Goal: Task Accomplishment & Management: Manage account settings

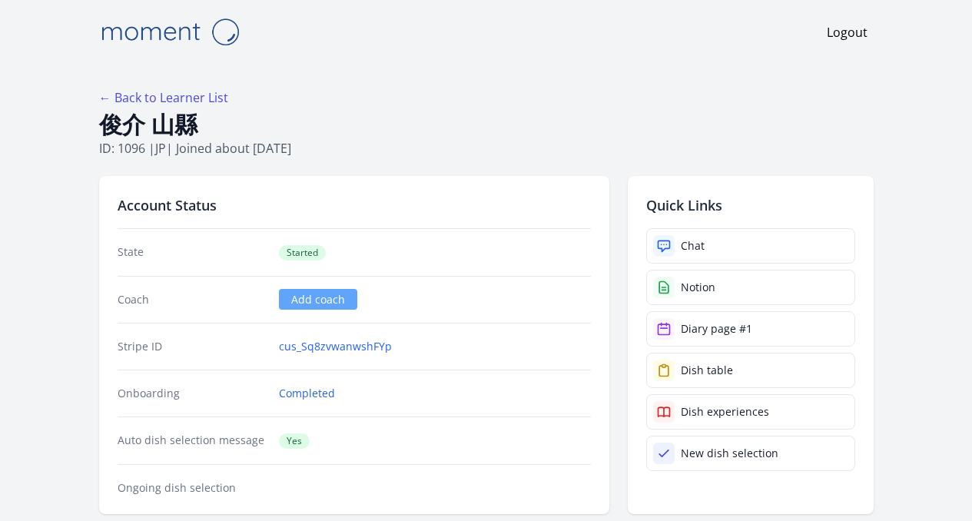
scroll to position [333, 0]
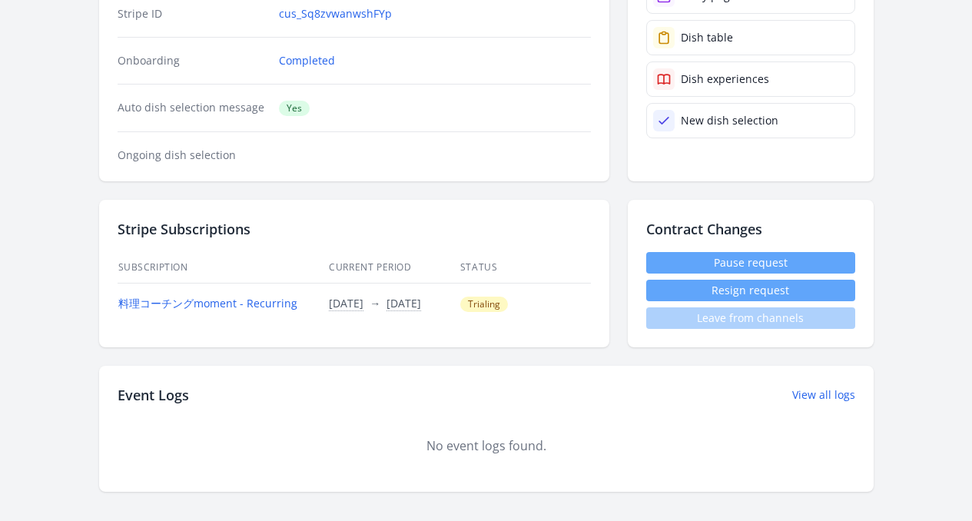
click at [733, 261] on link "Pause request" at bounding box center [750, 263] width 209 height 22
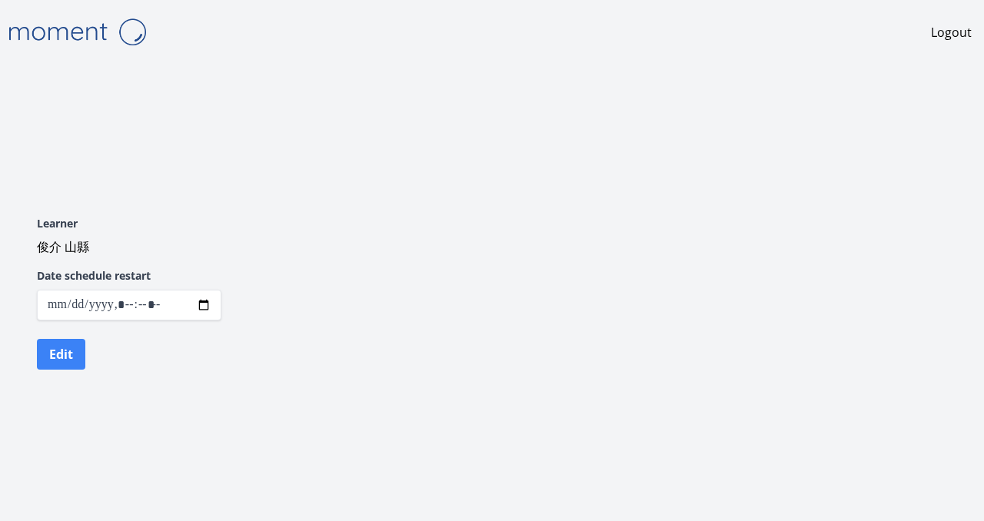
click at [205, 304] on input "datetime-local" at bounding box center [129, 305] width 184 height 31
click at [201, 305] on input "datetime-local" at bounding box center [129, 305] width 184 height 31
type input "**********"
click at [374, 218] on div "Learner 俊介 山縣 Date schedule restart Edit" at bounding box center [492, 293] width 984 height 264
click at [55, 360] on button "Edit" at bounding box center [61, 354] width 48 height 31
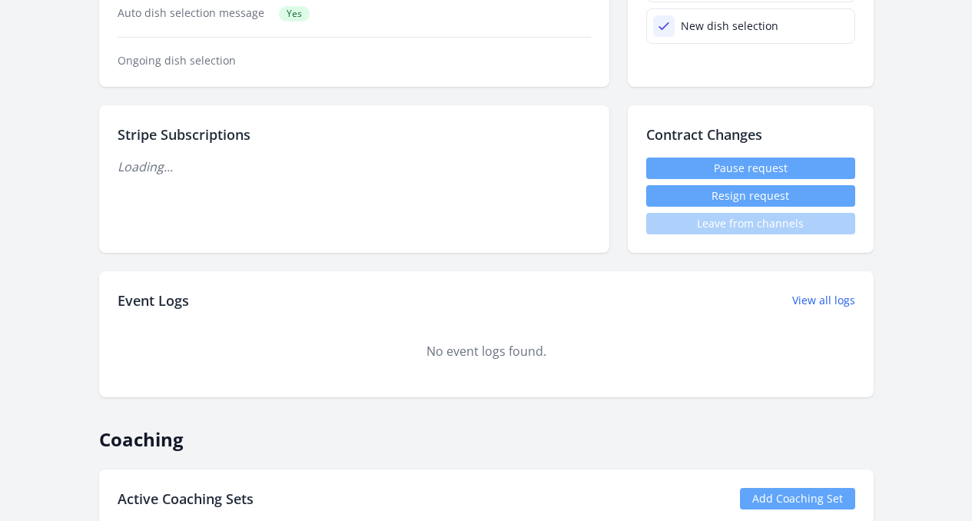
scroll to position [543, 0]
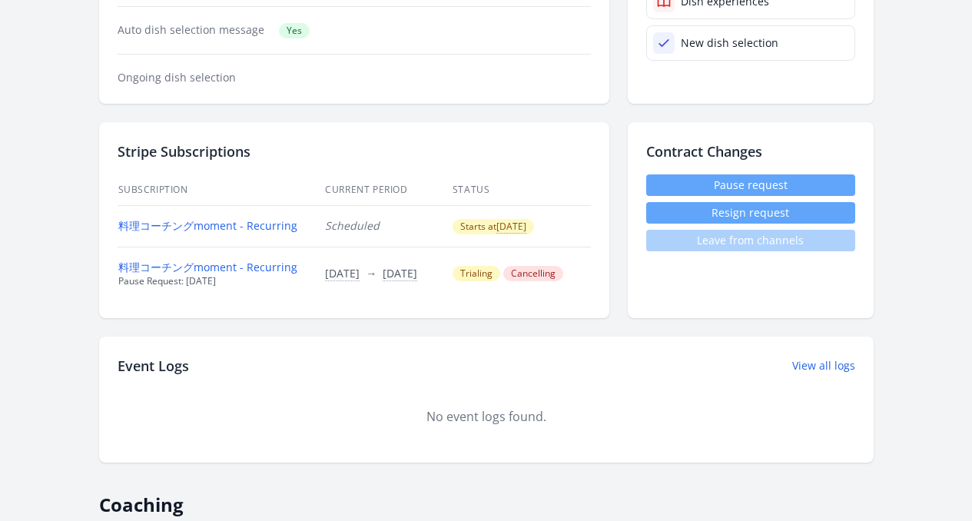
scroll to position [410, 0]
drag, startPoint x: 60, startPoint y: 285, endPoint x: 190, endPoint y: 284, distance: 129.9
click at [189, 284] on div "Stripe Subscriptions Subscription Current Period Status 料理コーチングmoment - Recurri…" at bounding box center [354, 220] width 510 height 196
click at [232, 292] on td "料理コーチングmoment - Recurring Pause Request: 2025-09-13" at bounding box center [222, 273] width 208 height 53
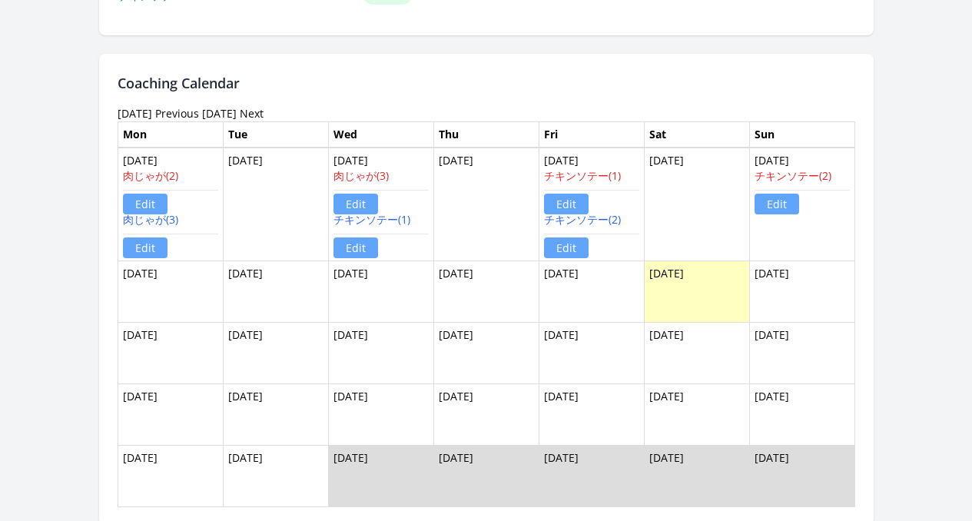
scroll to position [526, 0]
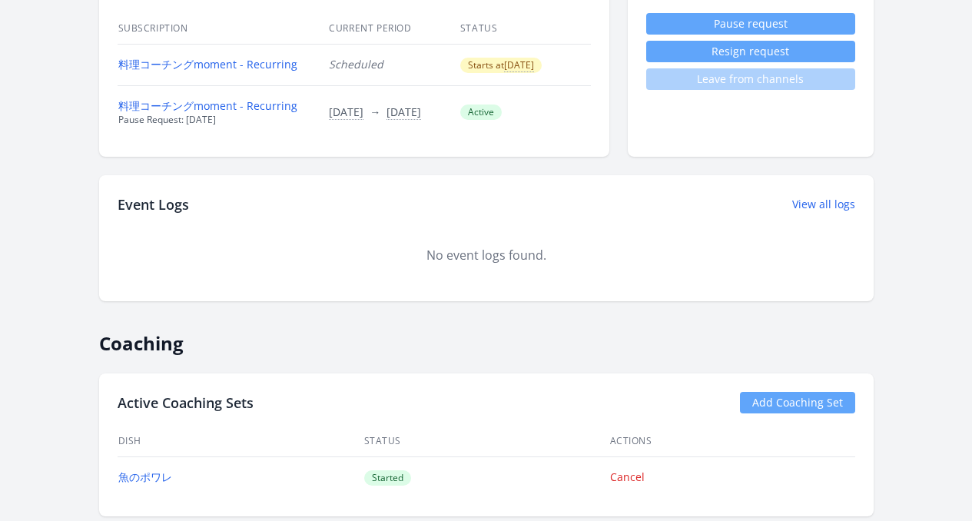
scroll to position [593, 0]
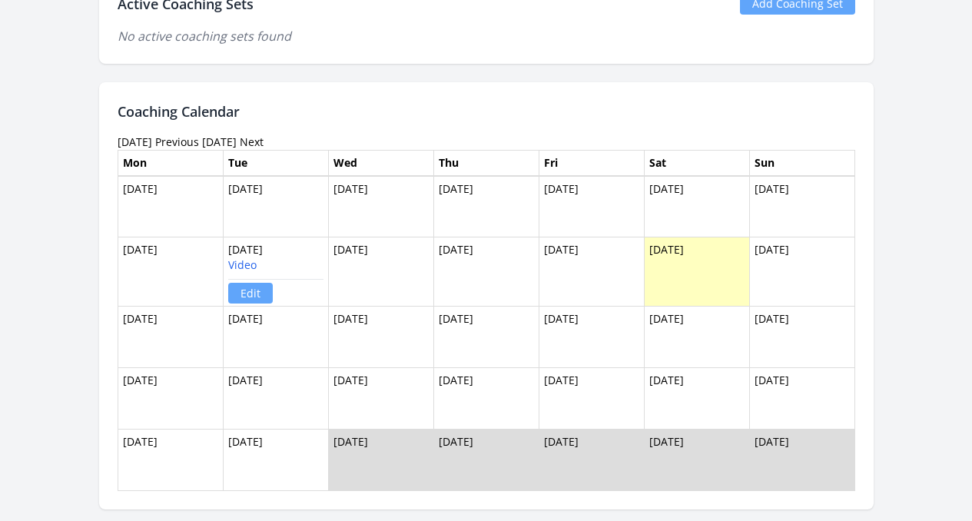
scroll to position [855, 0]
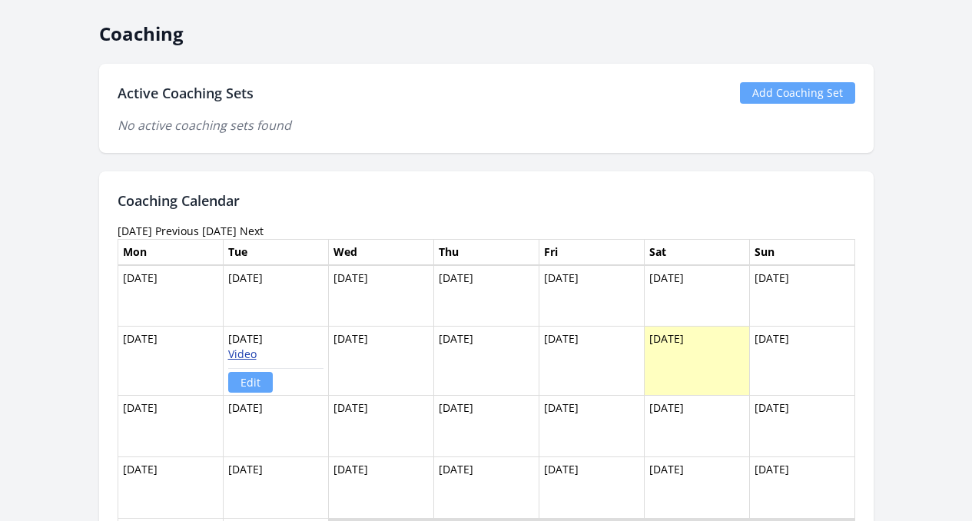
click at [228, 355] on link "Video" at bounding box center [242, 354] width 28 height 15
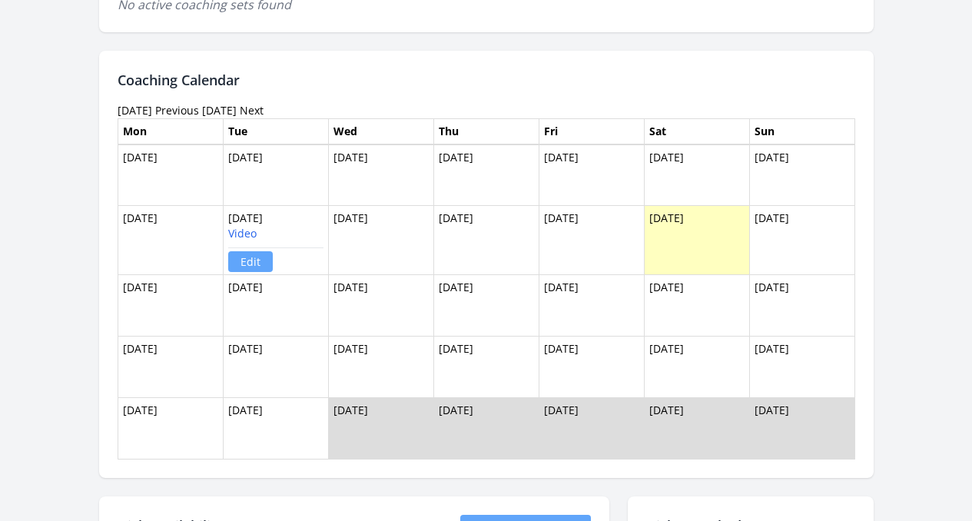
scroll to position [646, 0]
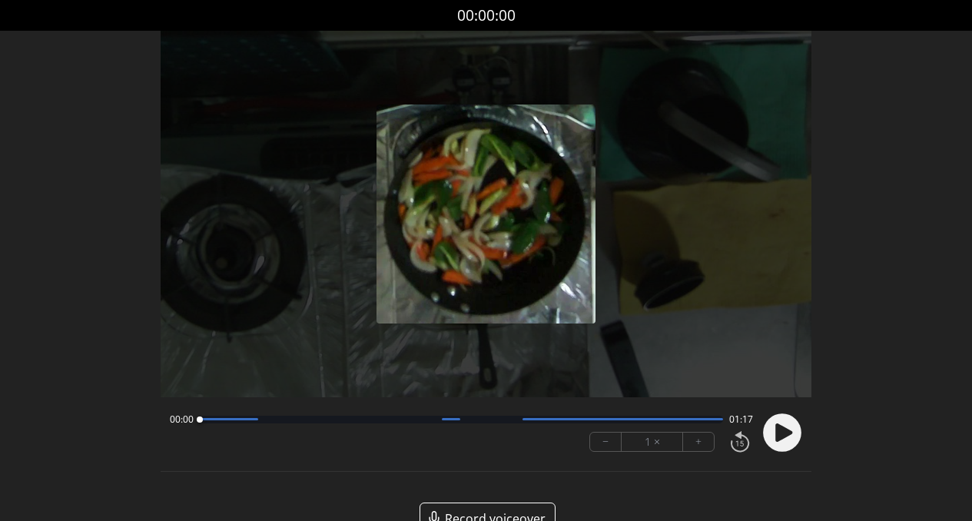
click at [788, 433] on icon at bounding box center [784, 433] width 17 height 18
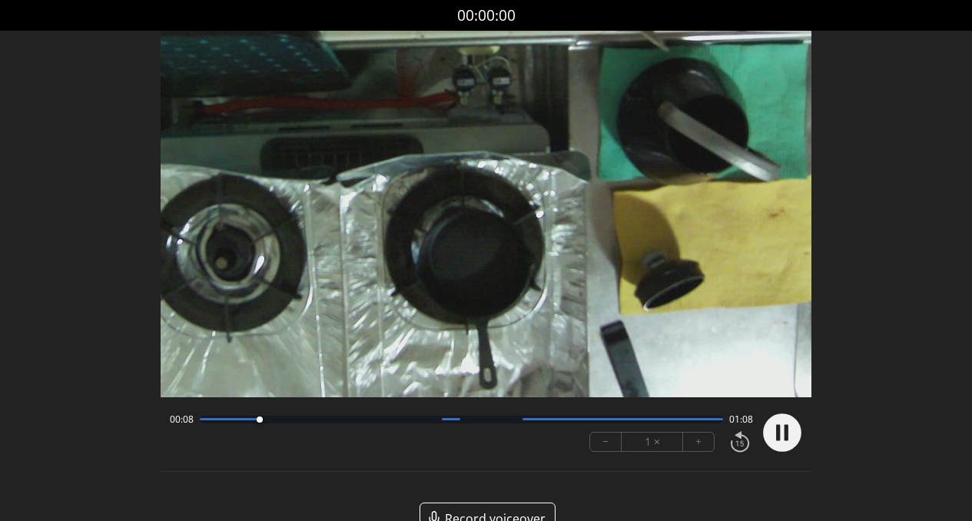
click at [290, 424] on div "00:08 01:08" at bounding box center [462, 420] width 584 height 12
click at [302, 421] on div at bounding box center [462, 420] width 524 height 8
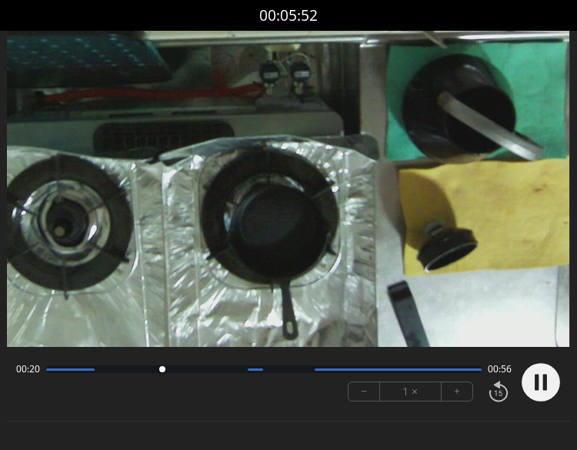
click at [545, 382] on icon at bounding box center [544, 382] width 4 height 16
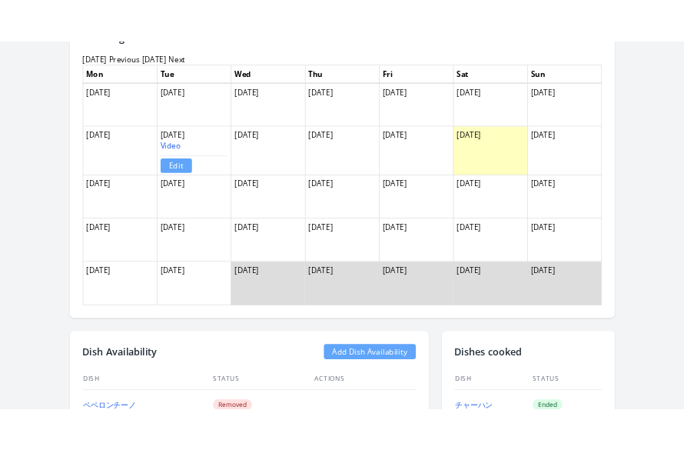
scroll to position [1052, 0]
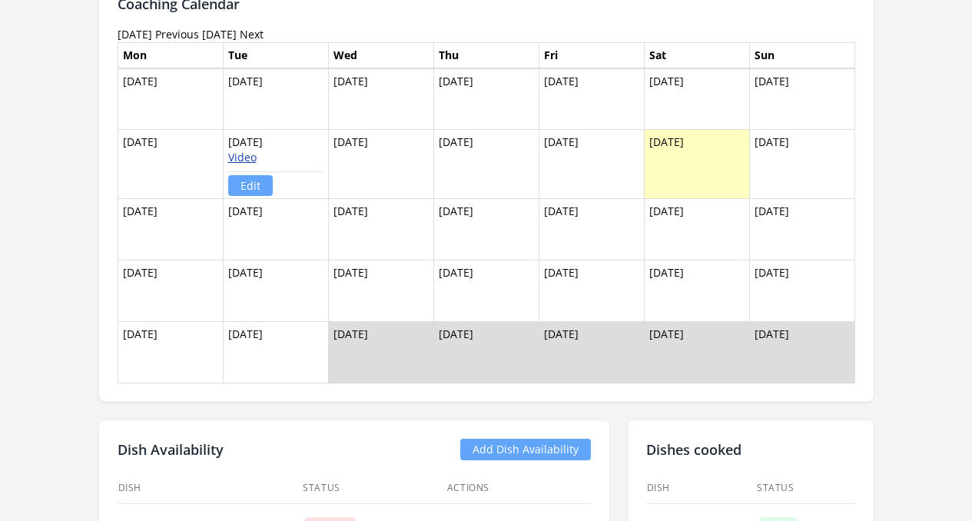
click at [228, 157] on link "Video" at bounding box center [242, 157] width 28 height 15
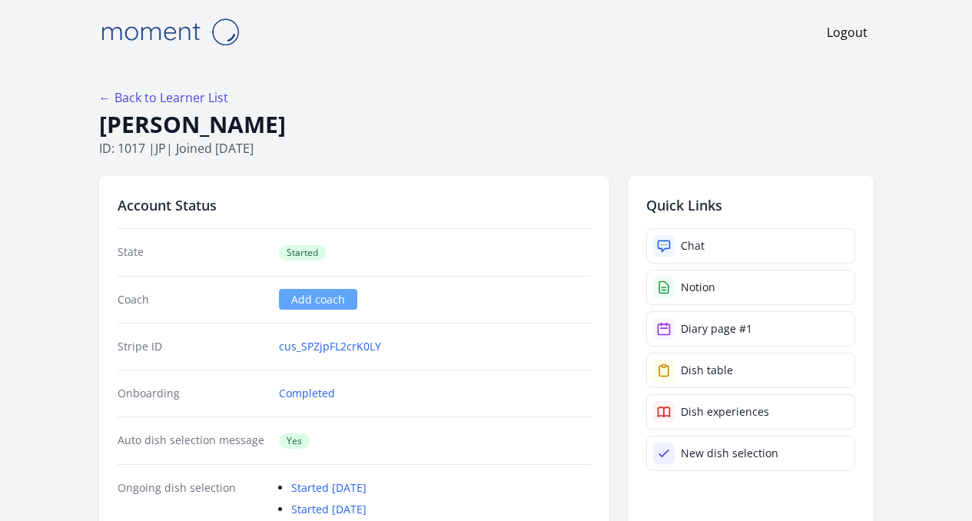
scroll to position [757, 0]
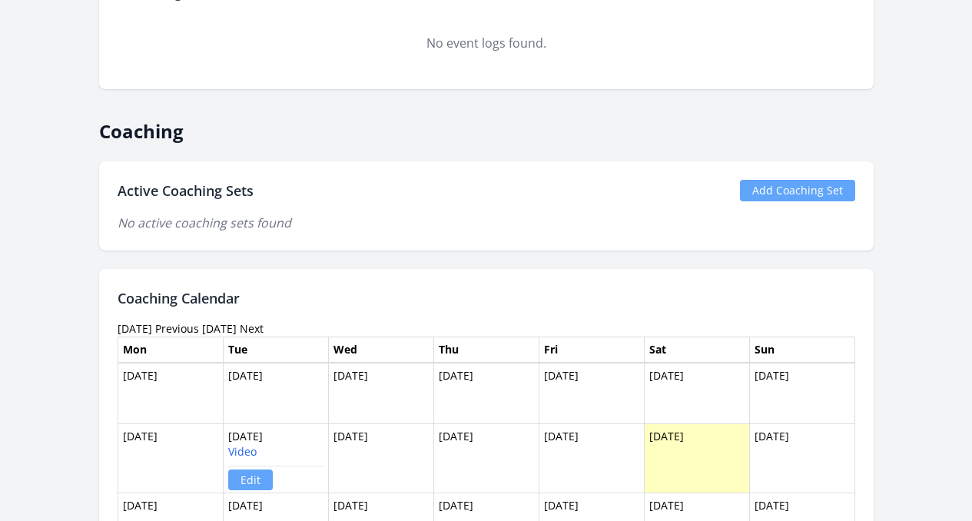
click at [820, 191] on link "Add Coaching Set" at bounding box center [797, 191] width 115 height 22
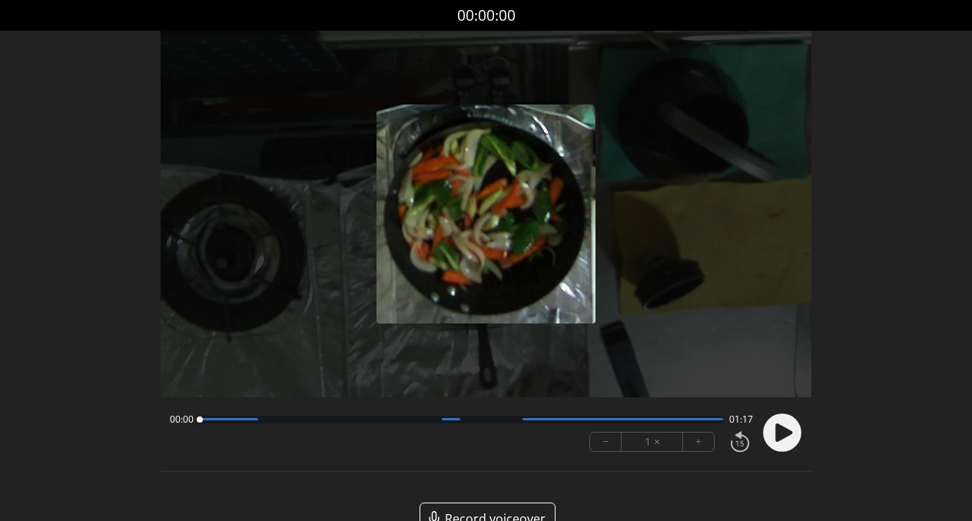
click at [772, 435] on circle at bounding box center [782, 433] width 38 height 38
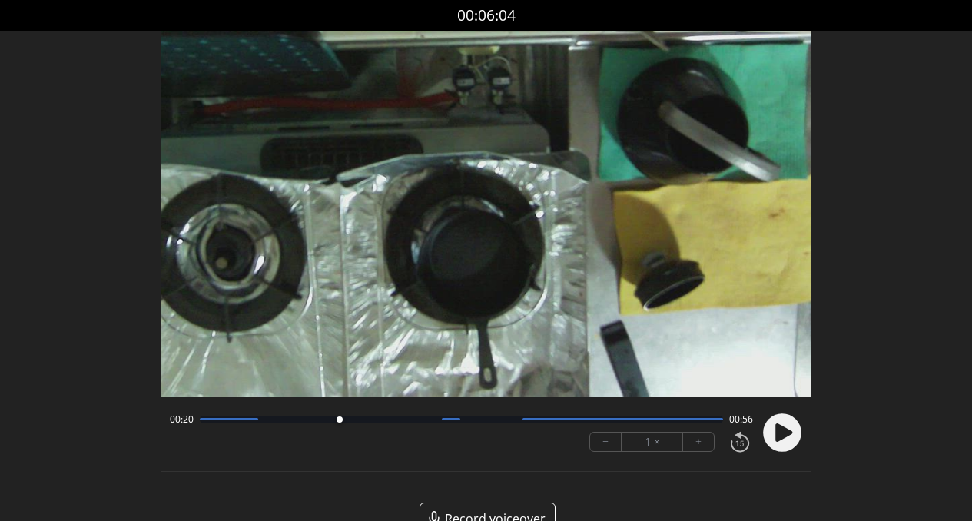
click at [776, 434] on icon at bounding box center [784, 433] width 17 height 18
click at [204, 420] on div at bounding box center [462, 420] width 524 height 8
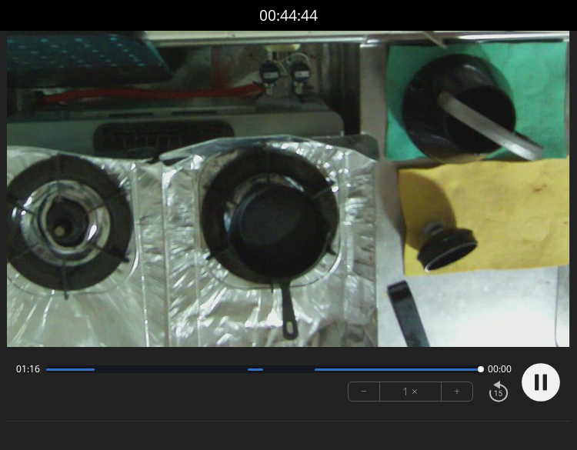
click at [548, 381] on circle at bounding box center [540, 382] width 38 height 38
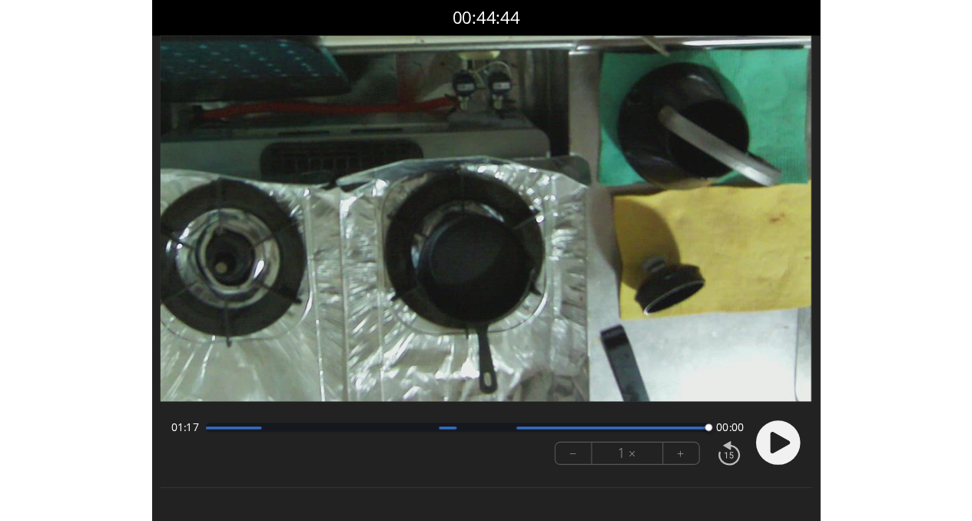
scroll to position [2, 0]
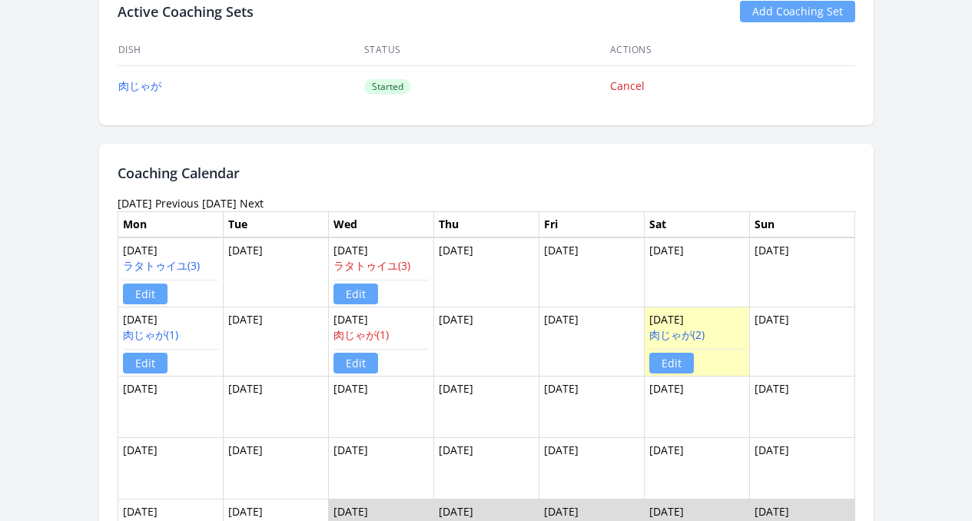
scroll to position [886, 0]
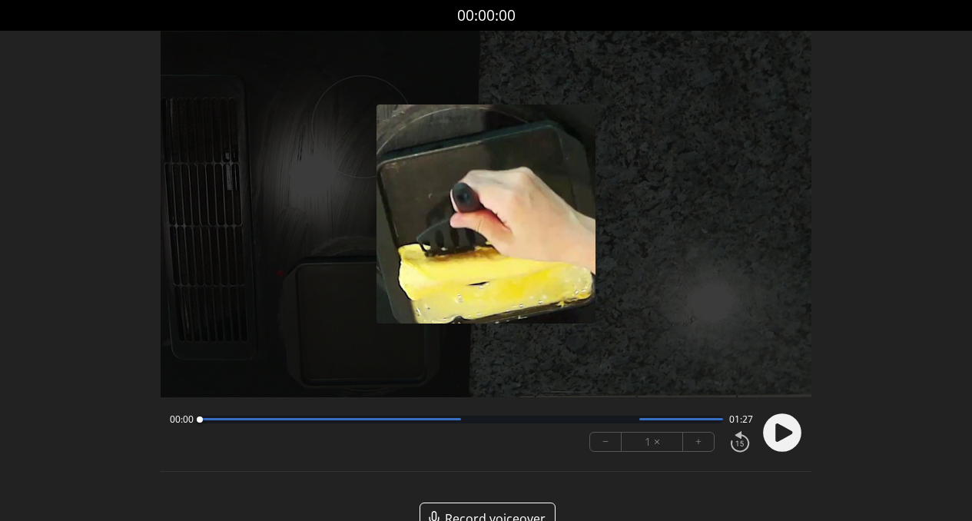
click at [773, 432] on circle at bounding box center [782, 433] width 38 height 38
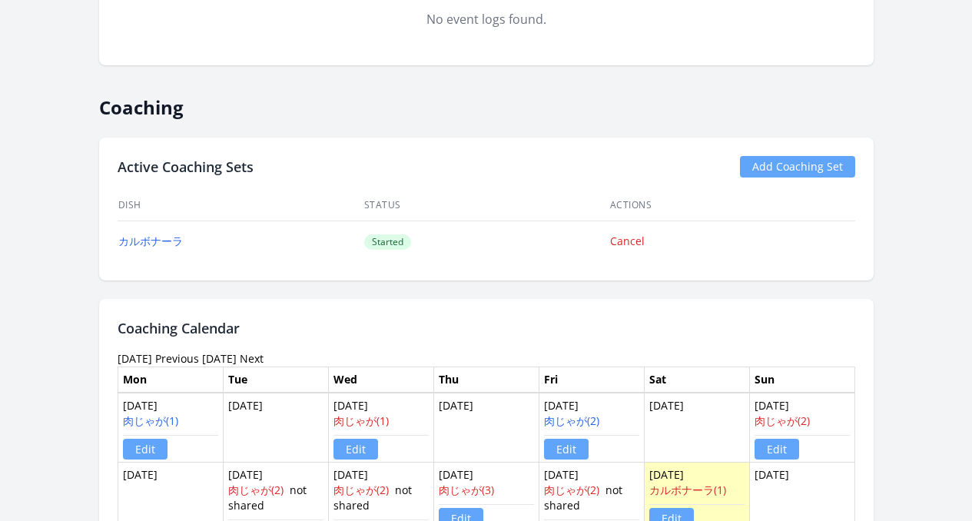
scroll to position [943, 0]
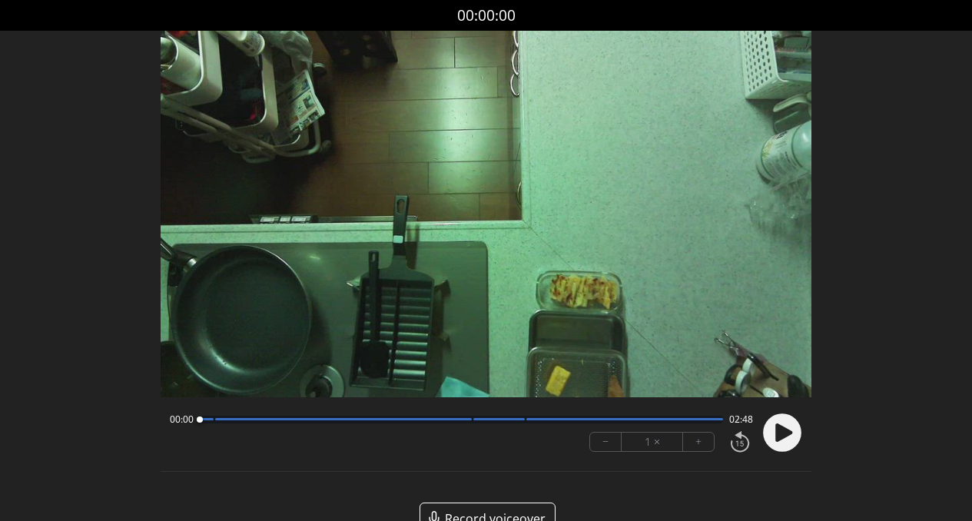
click at [785, 430] on icon at bounding box center [784, 433] width 17 height 18
click at [414, 422] on div at bounding box center [462, 420] width 524 height 8
click at [447, 424] on div "01:09 01:39" at bounding box center [462, 420] width 584 height 12
click at [460, 422] on div at bounding box center [462, 420] width 524 height 8
click at [483, 422] on div at bounding box center [462, 420] width 524 height 8
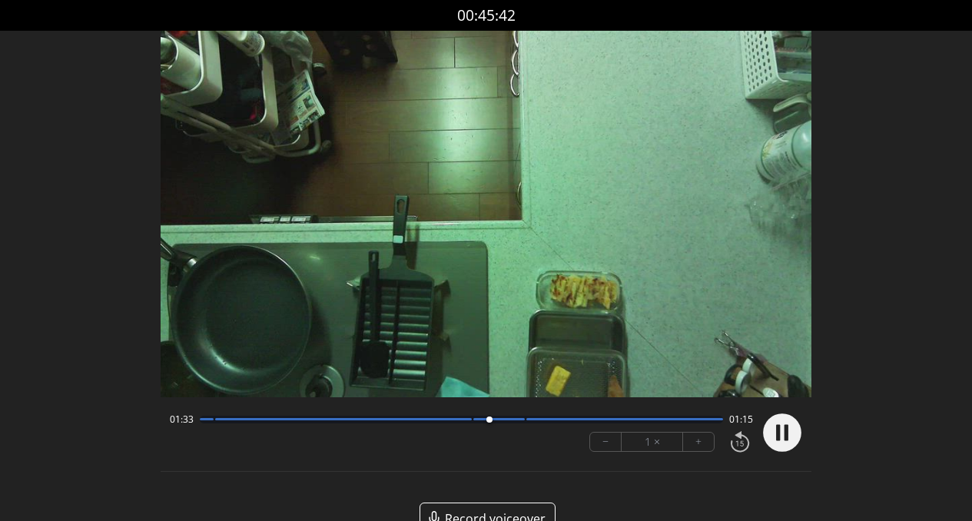
click at [465, 421] on div at bounding box center [462, 420] width 524 height 8
click at [485, 417] on div at bounding box center [462, 420] width 524 height 8
click at [633, 420] on div at bounding box center [462, 420] width 524 height 8
click at [693, 424] on div "02:24 00:23" at bounding box center [462, 420] width 584 height 12
click at [696, 419] on div at bounding box center [626, 419] width 198 height 2
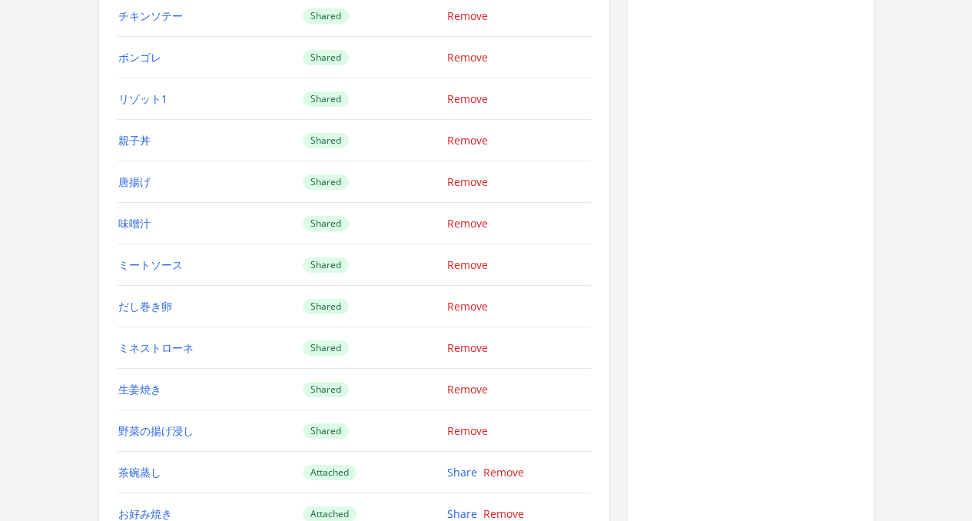
scroll to position [2622, 0]
